Goal: Task Accomplishment & Management: Use online tool/utility

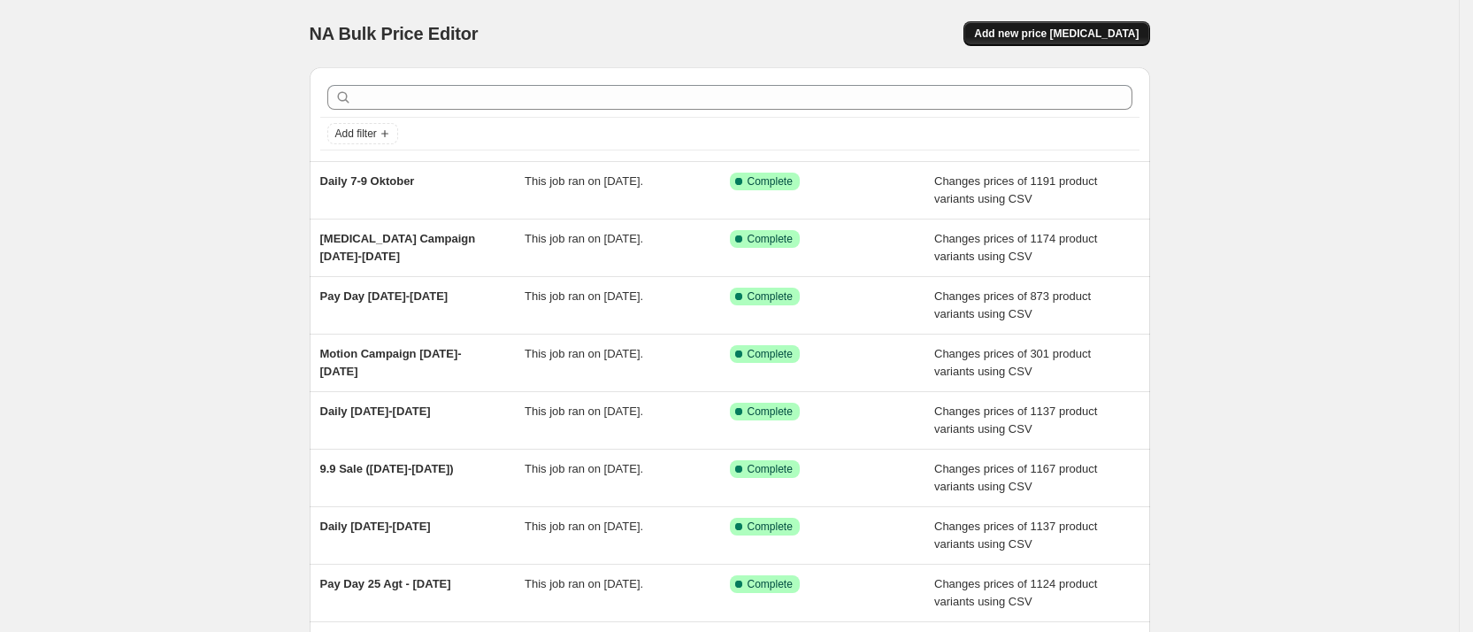
click at [1070, 29] on span "Add new price [MEDICAL_DATA]" at bounding box center [1056, 34] width 165 height 14
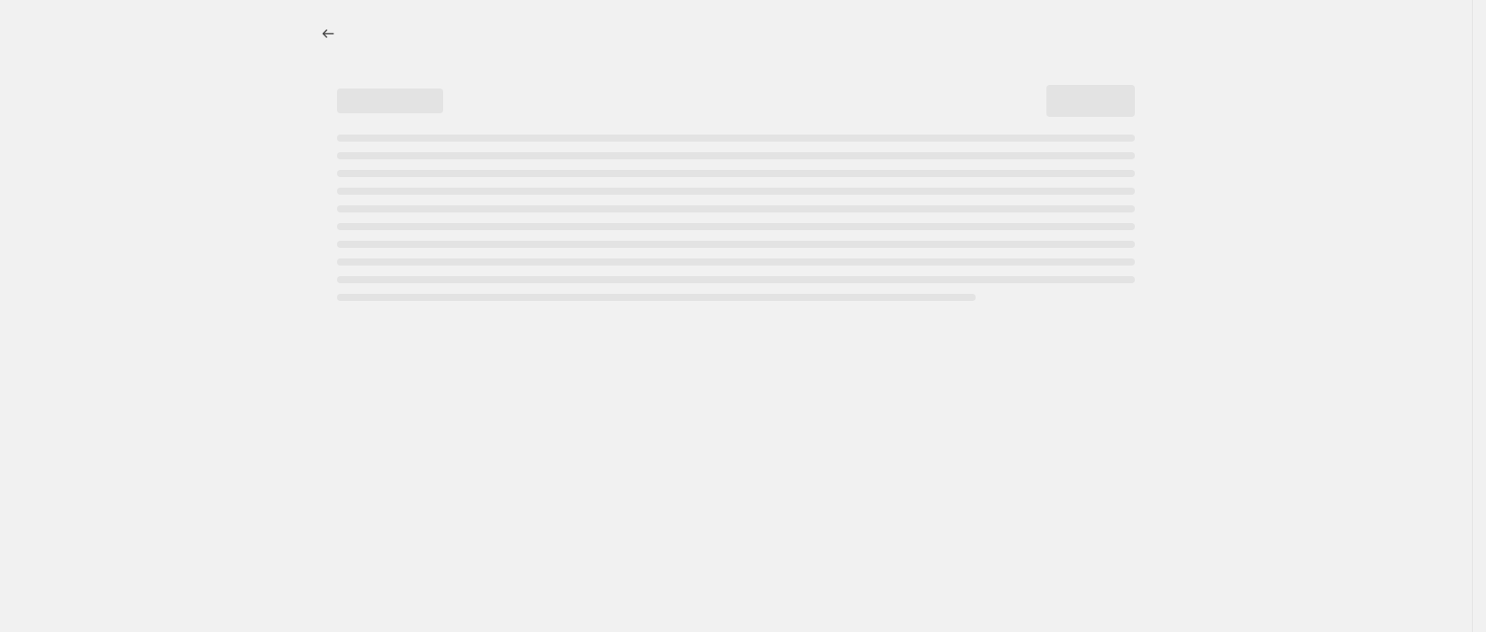
select select "percentage"
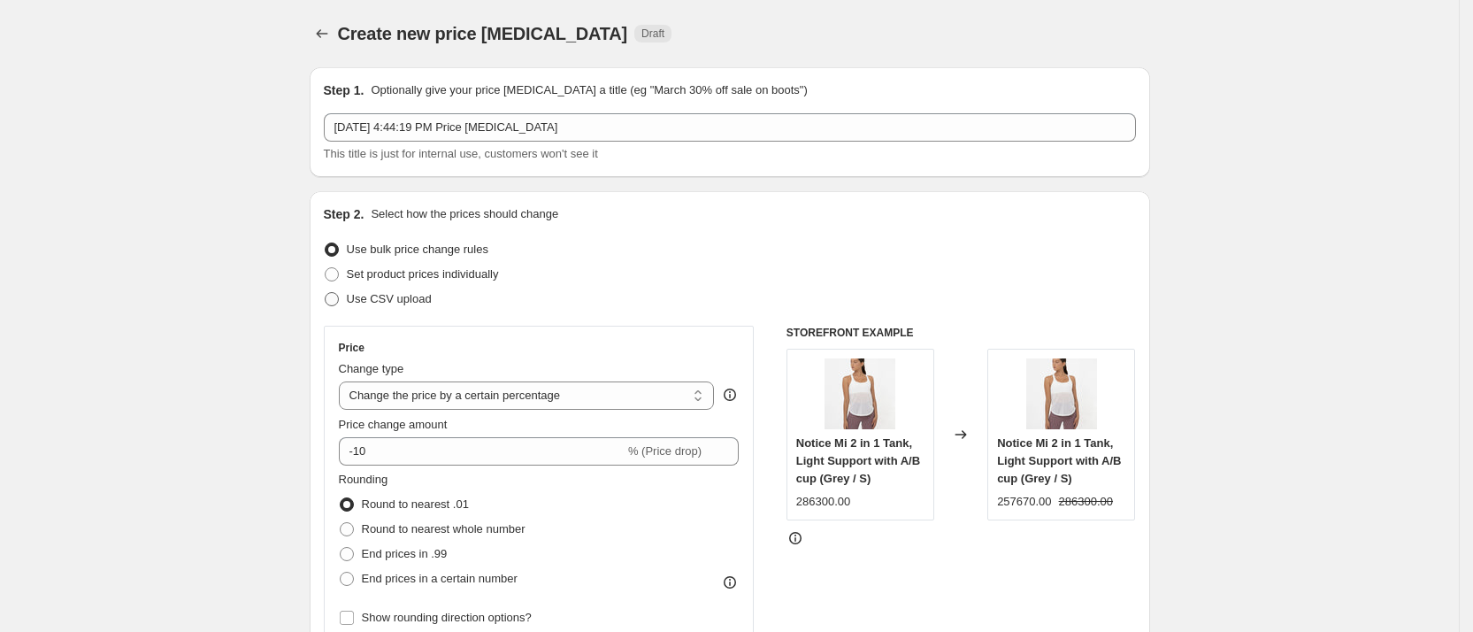
click at [377, 298] on span "Use CSV upload" at bounding box center [389, 298] width 85 height 13
click at [326, 293] on input "Use CSV upload" at bounding box center [325, 292] width 1 height 1
radio input "true"
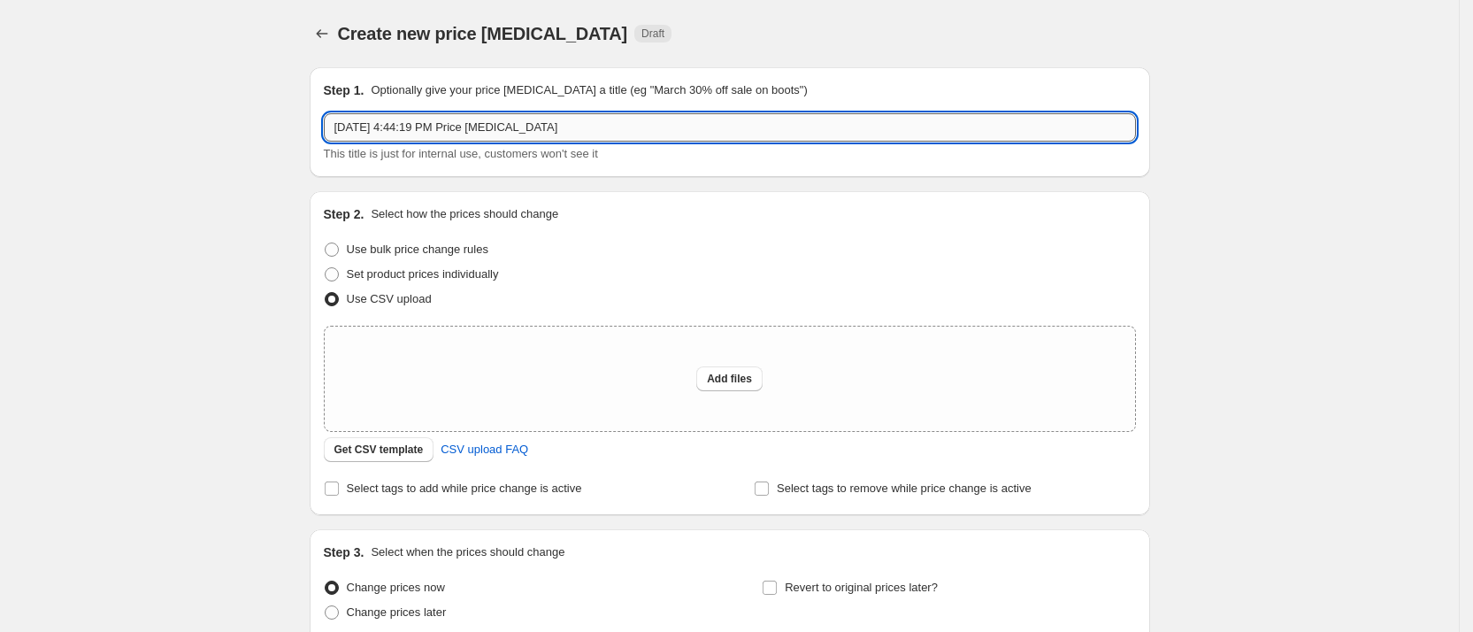
click at [451, 134] on input "[DATE] 4:44:19 PM Price [MEDICAL_DATA]" at bounding box center [730, 127] width 812 height 28
type input "10.10 Sale"
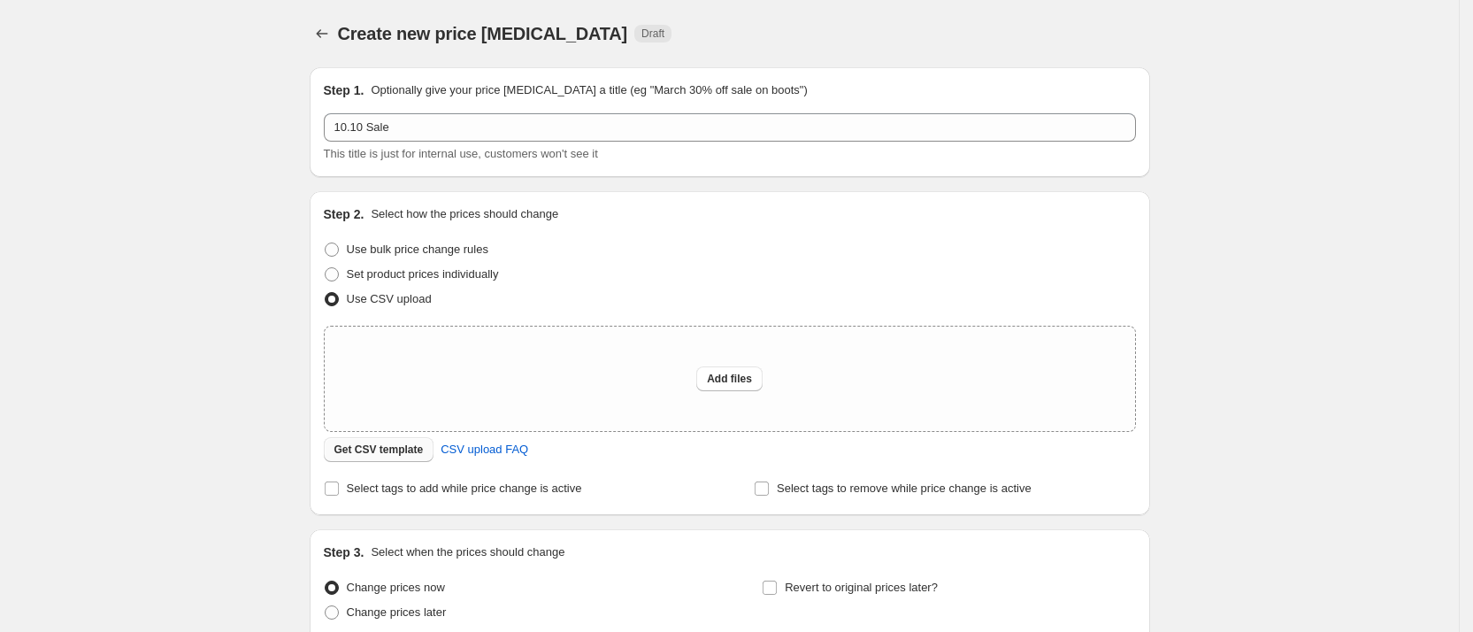
click at [405, 445] on span "Get CSV template" at bounding box center [378, 449] width 89 height 14
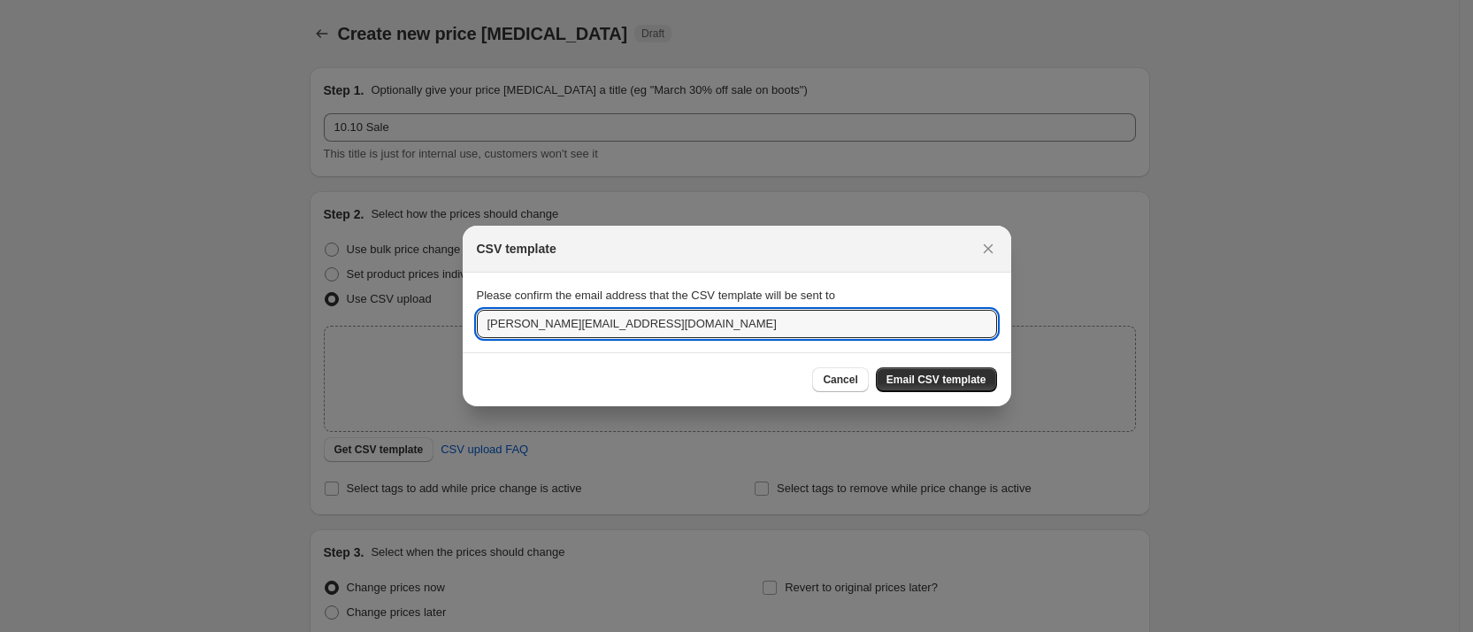
drag, startPoint x: 508, startPoint y: 313, endPoint x: 385, endPoint y: 325, distance: 123.5
type input "[EMAIL_ADDRESS][DOMAIN_NAME]"
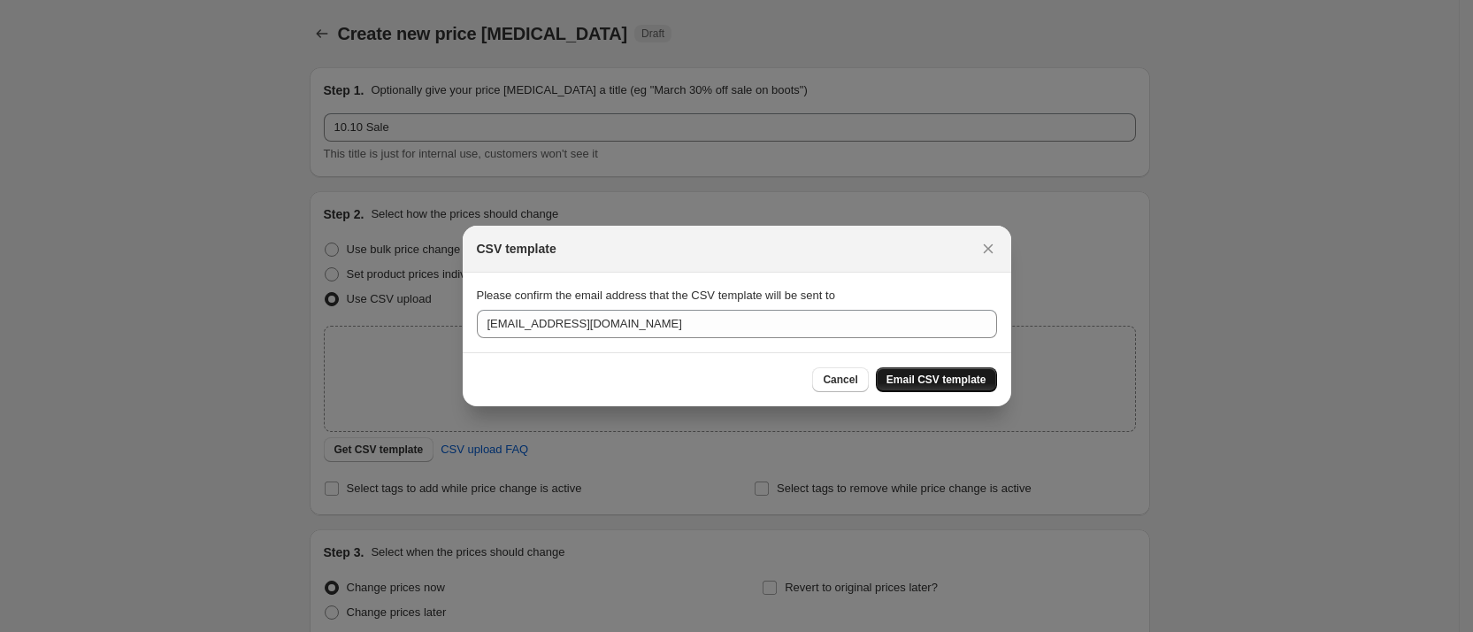
click at [942, 387] on button "Email CSV template" at bounding box center [936, 379] width 121 height 25
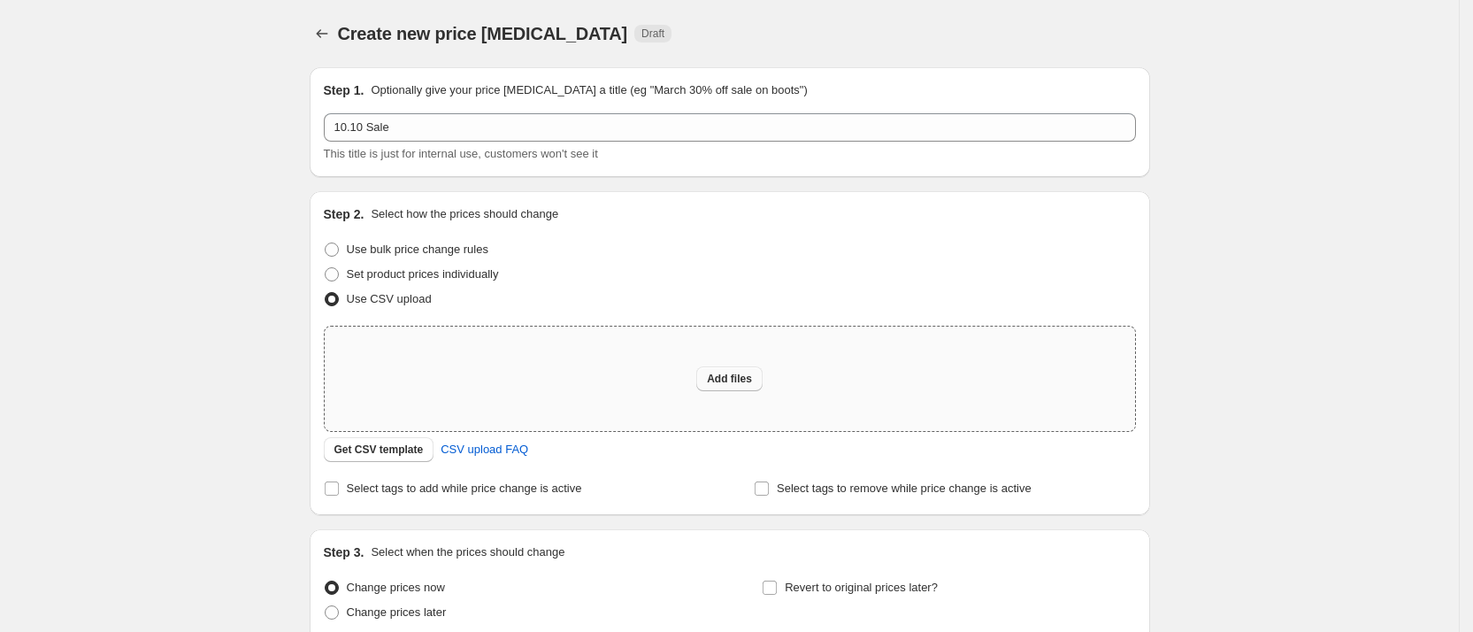
click at [732, 375] on span "Add files" at bounding box center [729, 379] width 45 height 14
type input "C:\fakepath\website 10.10.csv"
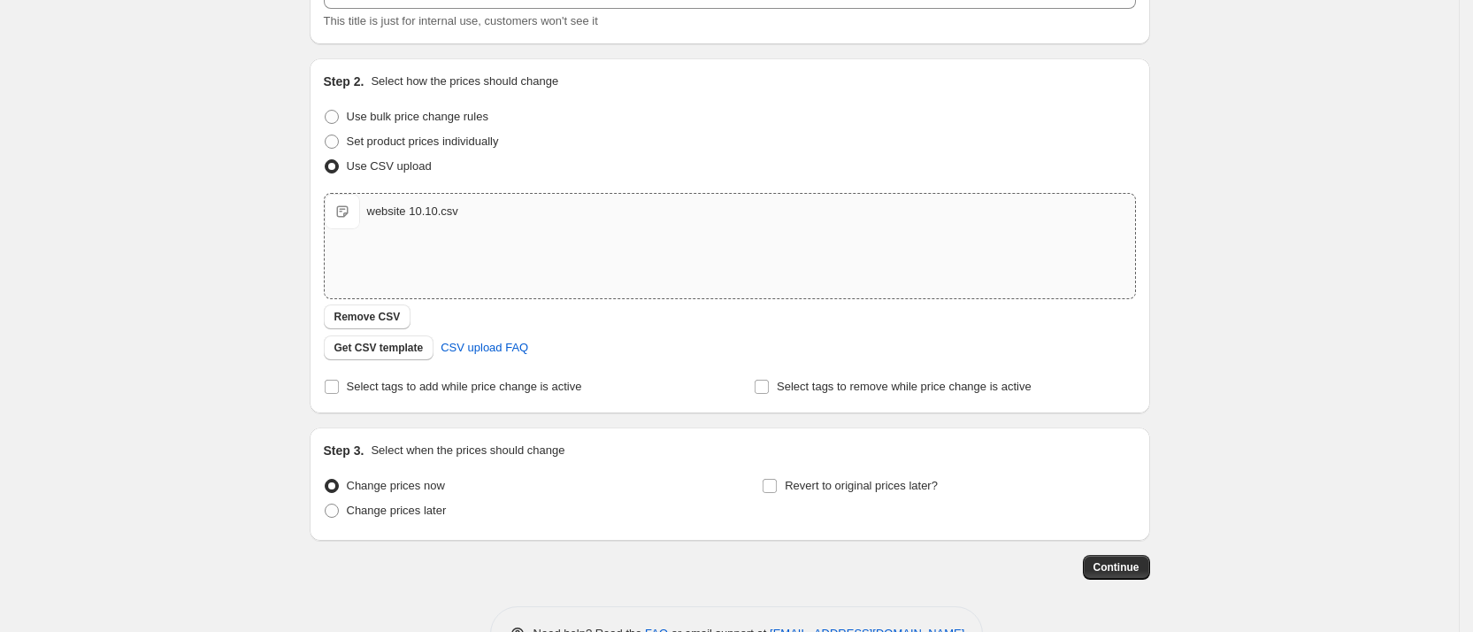
scroll to position [188, 0]
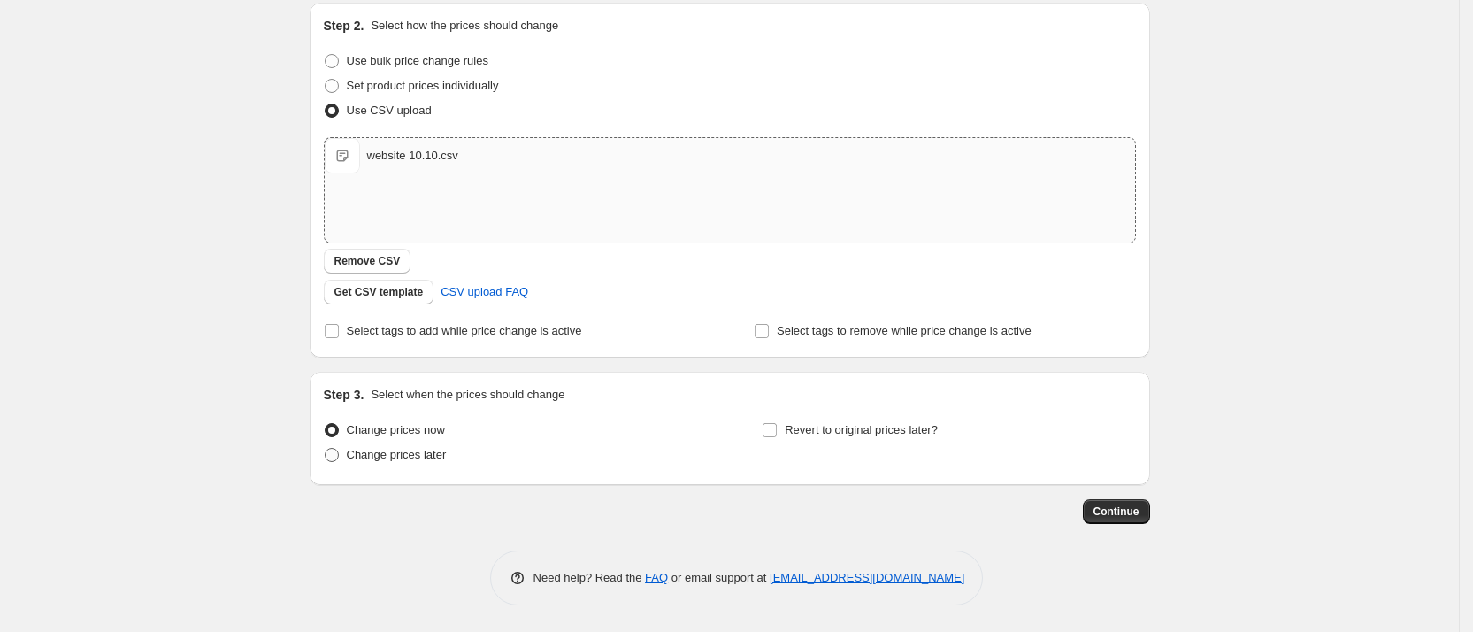
click at [429, 448] on span "Change prices later" at bounding box center [397, 454] width 100 height 13
click at [326, 448] on input "Change prices later" at bounding box center [325, 448] width 1 height 1
radio input "true"
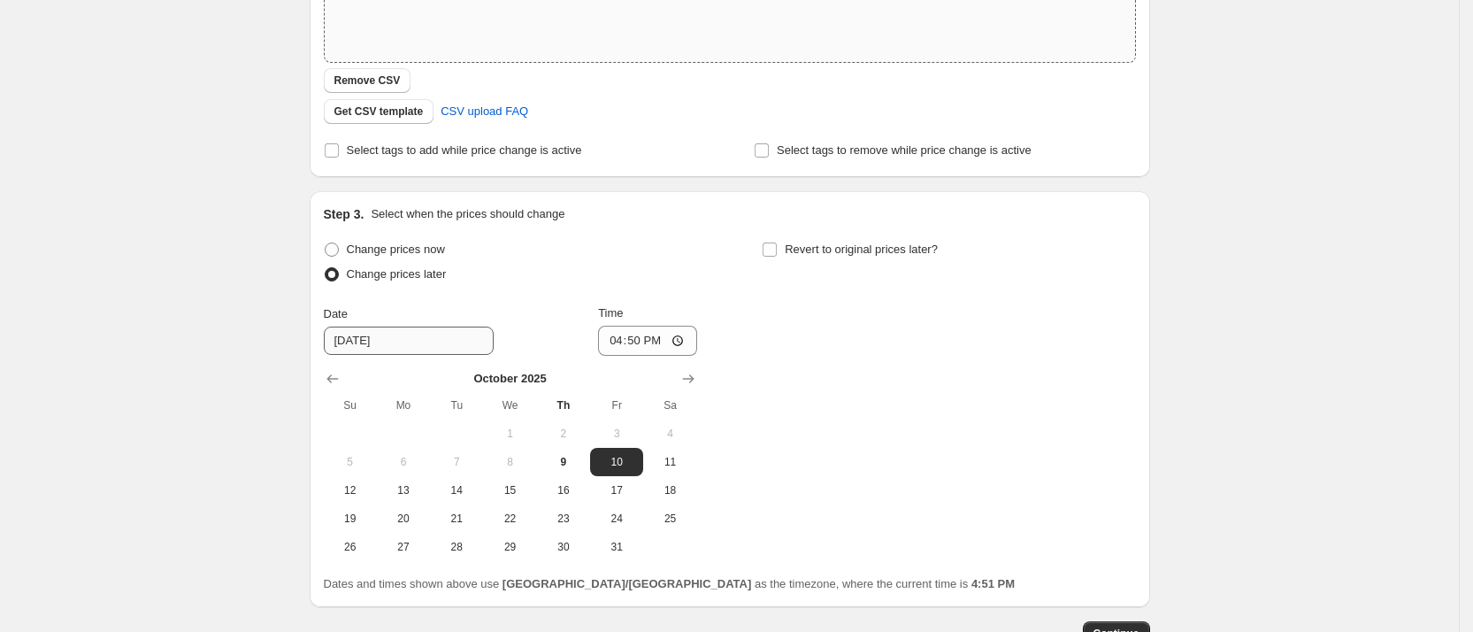
scroll to position [372, 0]
click at [618, 459] on span "10" at bounding box center [616, 459] width 39 height 14
click at [663, 335] on input "16:50" at bounding box center [647, 338] width 99 height 30
click at [696, 332] on input "16:50" at bounding box center [647, 338] width 99 height 30
click at [689, 333] on input "16:50" at bounding box center [647, 338] width 99 height 30
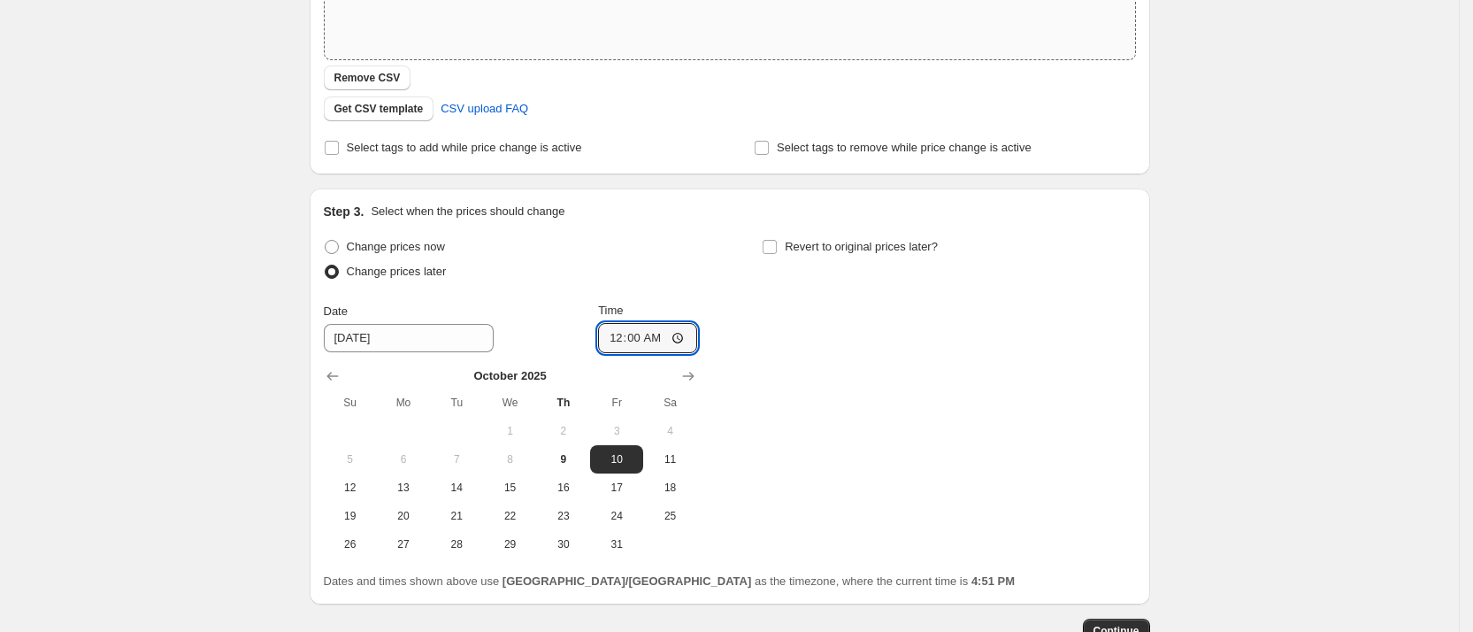
type input "00:00"
click at [793, 424] on div "Change prices now Change prices later Date [DATE] Time 00:00 [DATE] Su Mo Tu We…" at bounding box center [730, 396] width 812 height 324
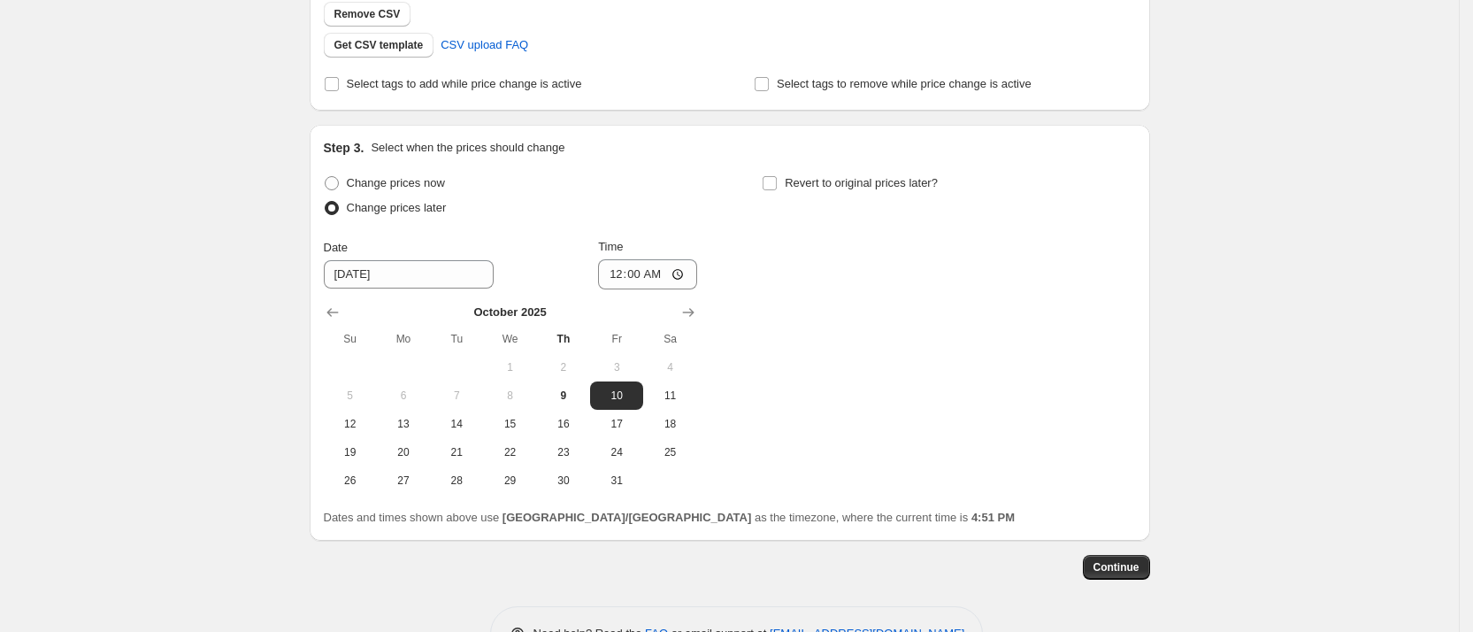
scroll to position [438, 0]
click at [1113, 571] on span "Continue" at bounding box center [1116, 564] width 46 height 14
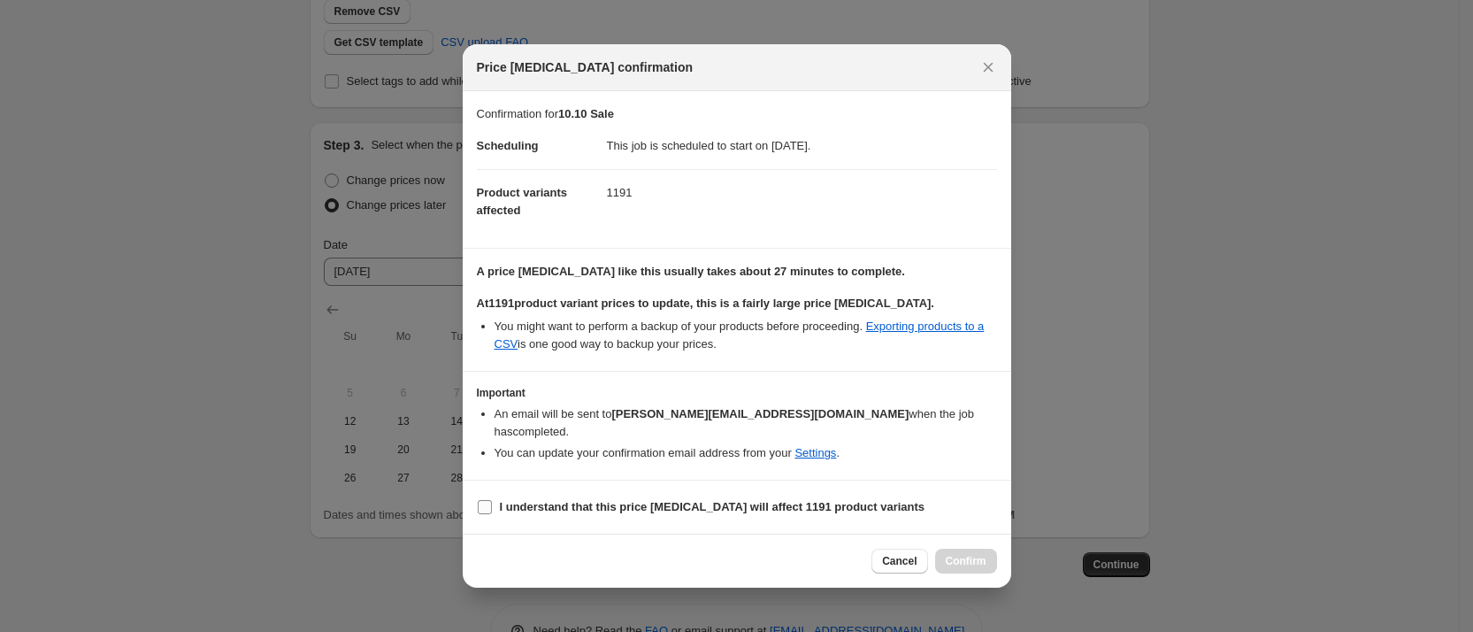
click at [493, 494] on label "I understand that this price [MEDICAL_DATA] will affect 1191 product variants" at bounding box center [701, 506] width 448 height 25
click at [492, 500] on input "I understand that this price [MEDICAL_DATA] will affect 1191 product variants" at bounding box center [485, 507] width 14 height 14
checkbox input "true"
click at [963, 558] on span "Confirm" at bounding box center [966, 561] width 41 height 14
